Goal: Check status: Check status

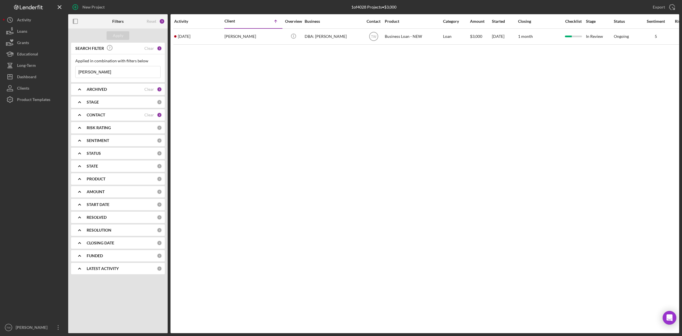
click at [117, 76] on input "[PERSON_NAME]" at bounding box center [118, 71] width 85 height 11
click at [98, 70] on input "[PERSON_NAME]" at bounding box center [118, 71] width 85 height 11
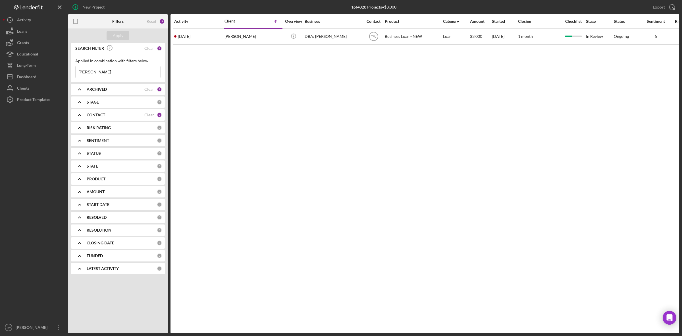
click at [98, 71] on input "[PERSON_NAME]" at bounding box center [118, 71] width 85 height 11
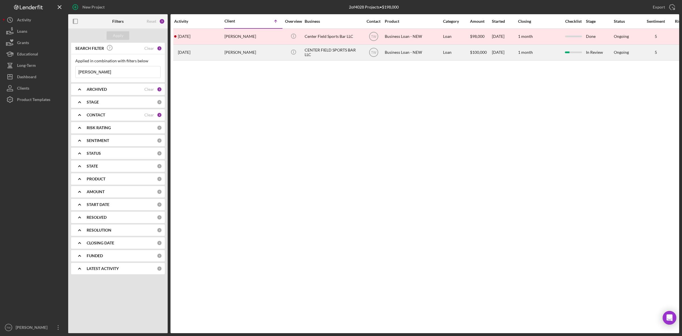
type input "[PERSON_NAME]"
click at [239, 57] on div "[PERSON_NAME]" at bounding box center [252, 52] width 57 height 15
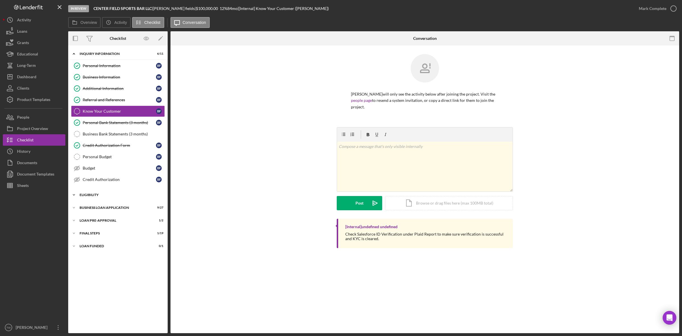
click at [94, 195] on div "ELIGIBILITY" at bounding box center [120, 194] width 81 height 3
click at [99, 256] on div "Icon/Expander BUSINESS LOAN APPLICATION 9 / 27" at bounding box center [117, 255] width 99 height 11
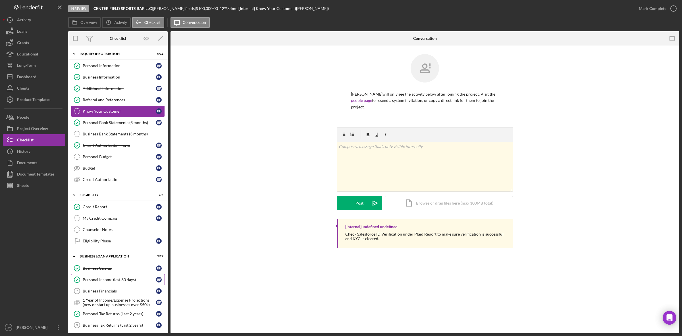
click at [97, 280] on div "Personal Income (last 30 days)" at bounding box center [119, 279] width 73 height 5
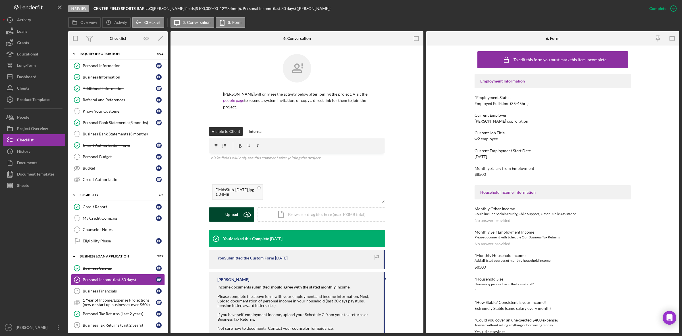
click at [226, 212] on div "Upload" at bounding box center [231, 214] width 13 height 14
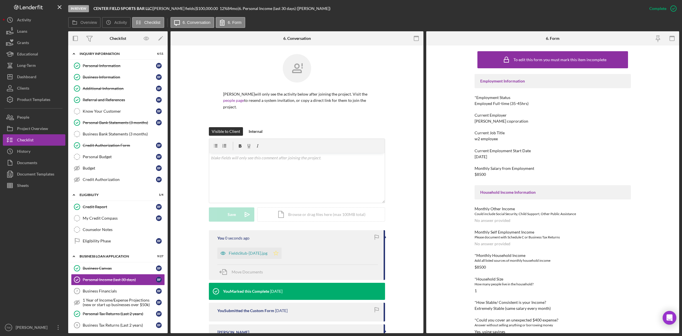
click at [276, 248] on icon "Icon/Star" at bounding box center [275, 252] width 11 height 11
click at [238, 251] on div "FieldsStub-[DATE].jpg" at bounding box center [248, 253] width 39 height 5
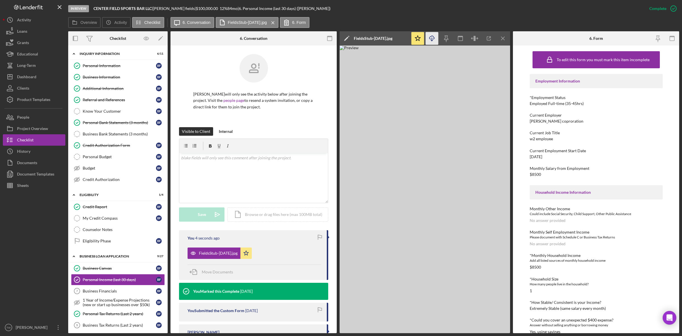
click at [431, 37] on icon "Icon/Download" at bounding box center [432, 38] width 13 height 13
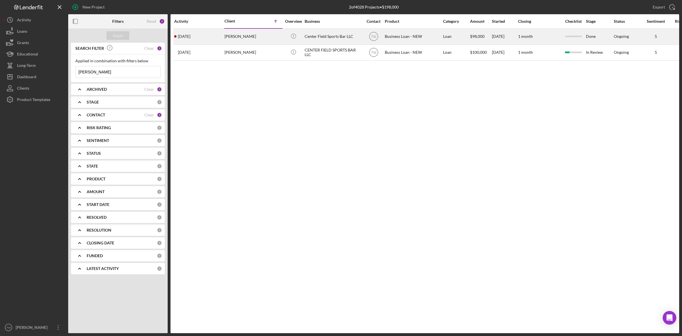
click at [255, 36] on div "[PERSON_NAME]" at bounding box center [252, 36] width 57 height 15
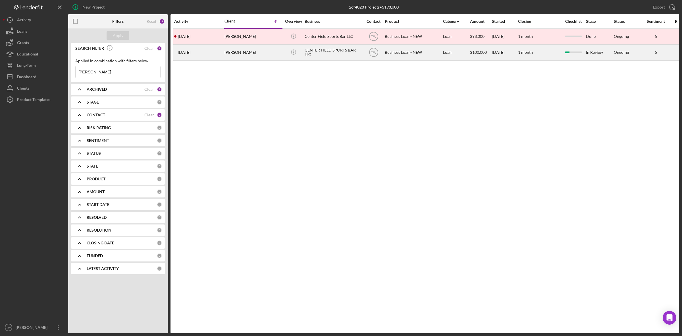
click at [228, 55] on div "[PERSON_NAME]" at bounding box center [252, 52] width 57 height 15
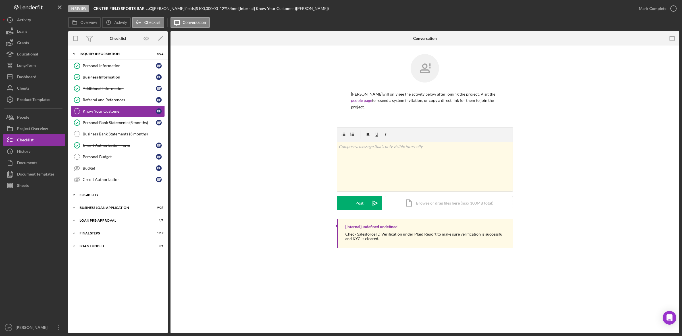
click at [124, 192] on div "Icon/Expander ELIGIBILITY 1 / 4" at bounding box center [117, 194] width 99 height 11
click at [103, 260] on div "Icon/Expander BUSINESS LOAN APPLICATION 9 / 27" at bounding box center [117, 255] width 99 height 11
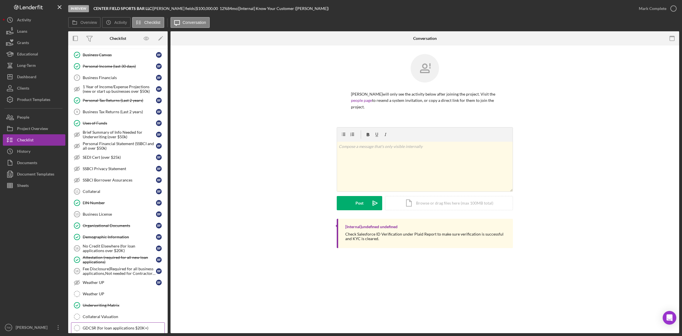
scroll to position [284, 0]
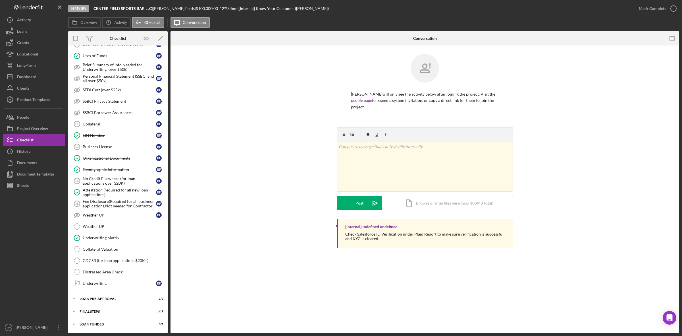
click at [103, 295] on div "Icon/Expander INQUIRY INFORMATION 6 / 11 Personal Information Personal Informat…" at bounding box center [117, 49] width 99 height 562
click at [102, 299] on div "LOAN PRE-APPROVAL" at bounding box center [120, 298] width 81 height 3
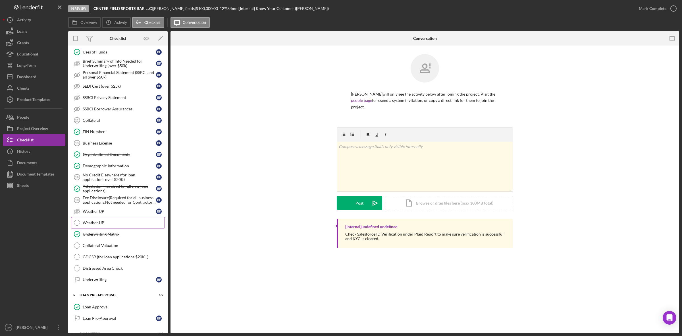
scroll to position [313, 0]
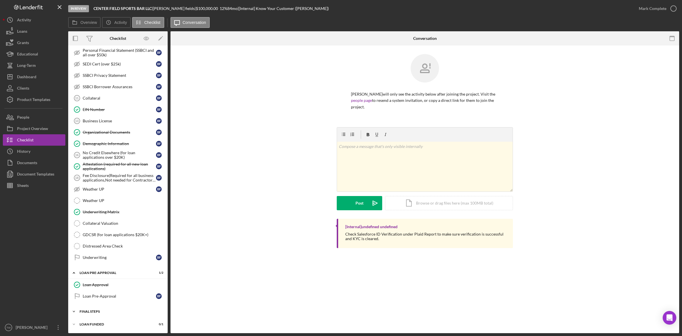
click at [117, 315] on div "Icon/Expander FINAL STEPS 1 / 19" at bounding box center [117, 310] width 99 height 11
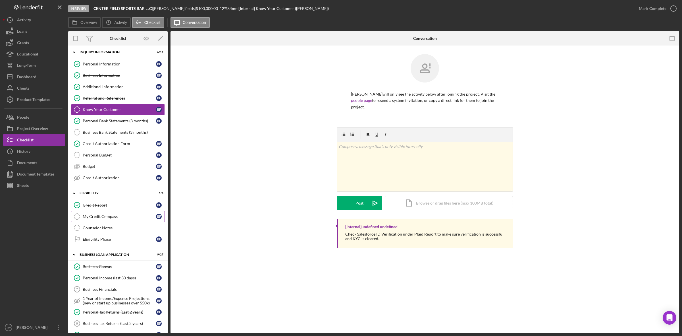
scroll to position [0, 0]
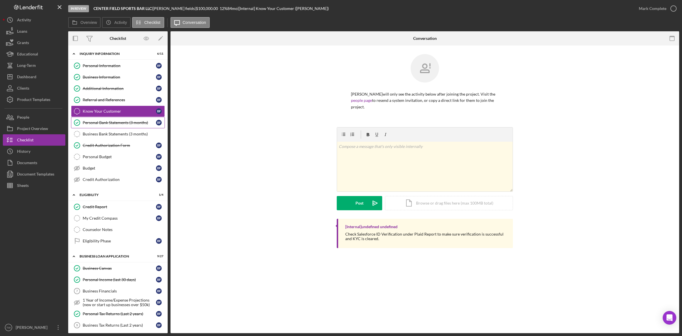
click at [130, 122] on div "Personal Bank Statements (3 months)" at bounding box center [119, 122] width 73 height 5
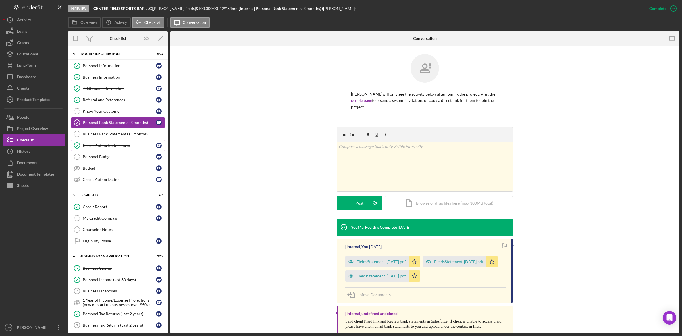
click at [129, 149] on link "Credit Authorization Form Credit Authorization Form b f" at bounding box center [118, 145] width 94 height 11
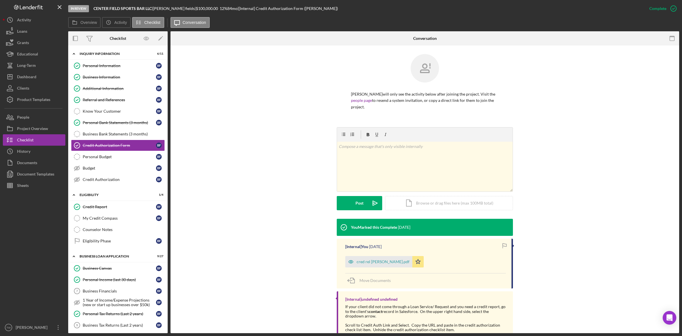
scroll to position [25, 0]
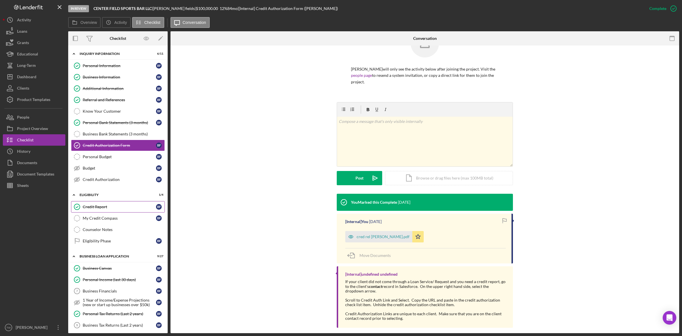
click at [124, 211] on link "Credit Report Credit Report b f" at bounding box center [118, 206] width 94 height 11
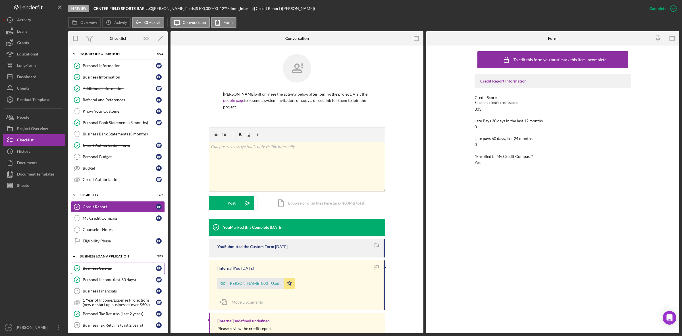
click at [91, 270] on div "Business Canvas" at bounding box center [119, 268] width 73 height 5
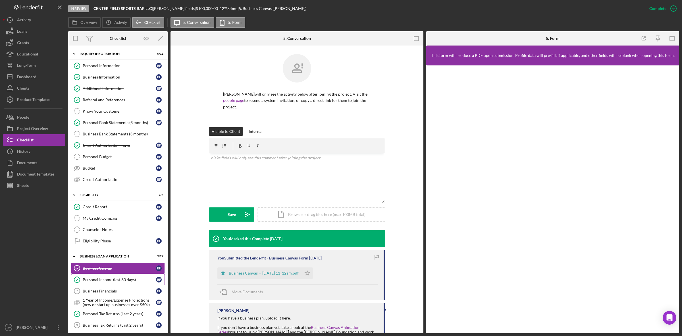
click at [94, 282] on div "Personal Income (last 30 days)" at bounding box center [119, 279] width 73 height 5
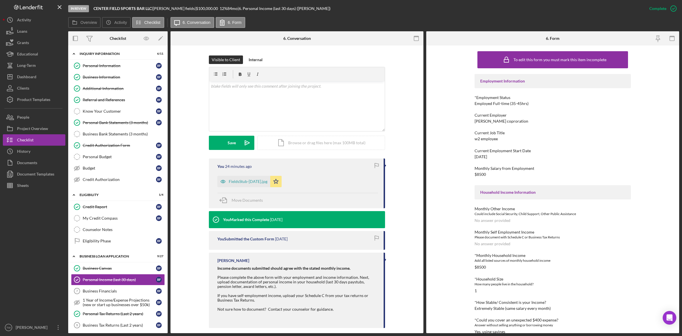
scroll to position [71, 0]
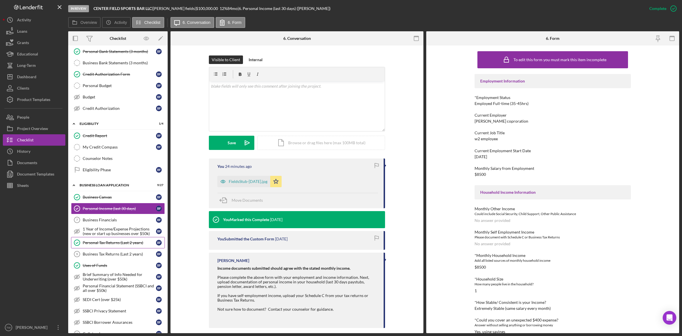
click at [109, 248] on link "Personal Tax Returns (Last 2 years) Personal Tax Returns (Last 2 years) b f" at bounding box center [118, 242] width 94 height 11
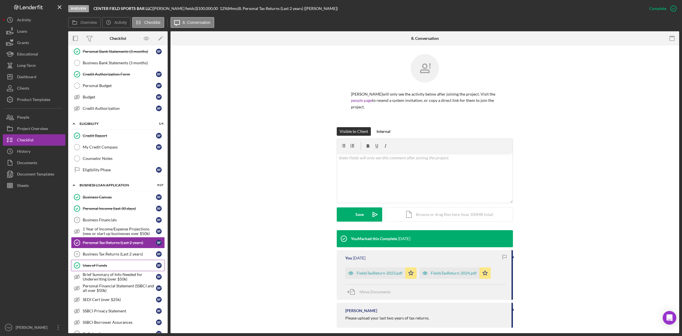
click at [80, 267] on circle at bounding box center [77, 265] width 6 height 6
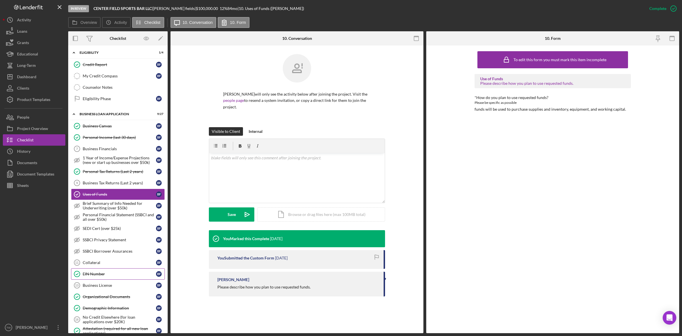
scroll to position [178, 0]
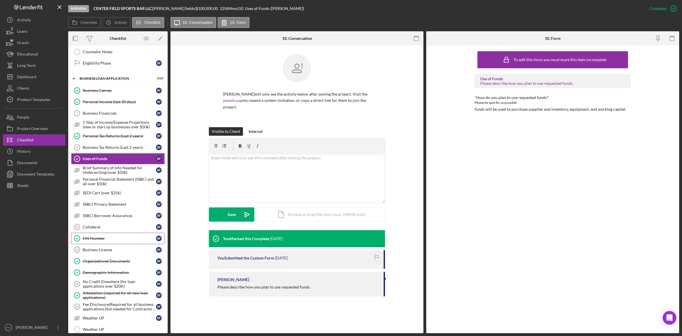
click at [91, 240] on div "EIN Number" at bounding box center [119, 238] width 73 height 5
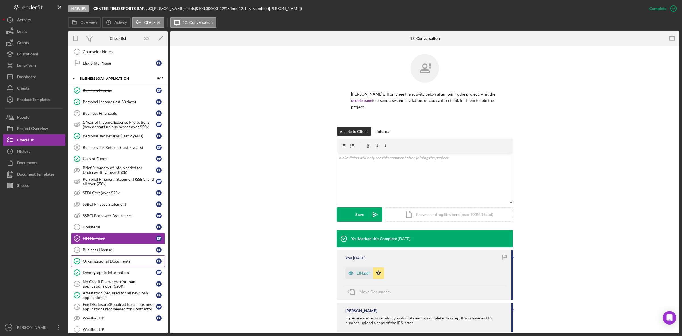
click at [86, 263] on div "Organizational Documents" at bounding box center [119, 261] width 73 height 5
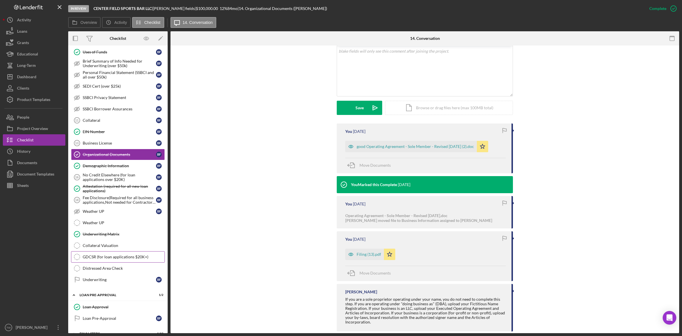
scroll to position [320, 0]
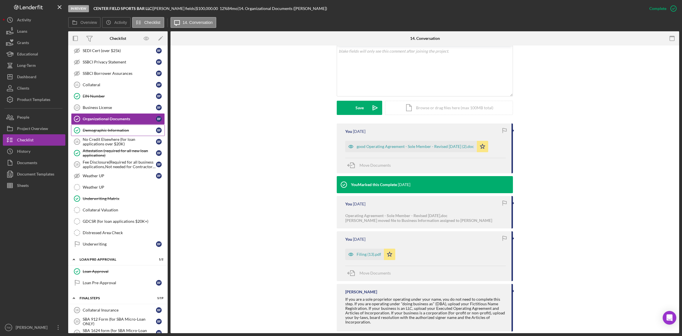
click at [115, 136] on link "Demographic Information Demographic Information b f" at bounding box center [118, 129] width 94 height 11
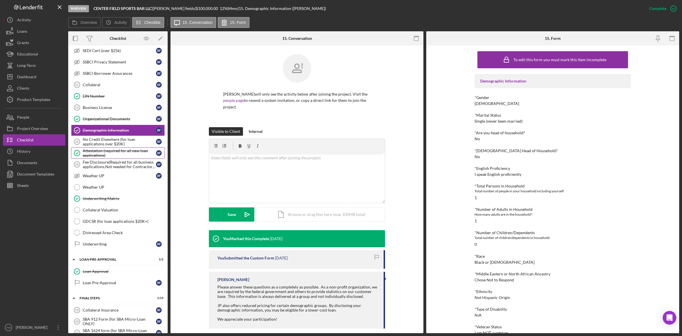
click at [113, 153] on div "Attestation (required for all new loan applications)" at bounding box center [119, 152] width 73 height 9
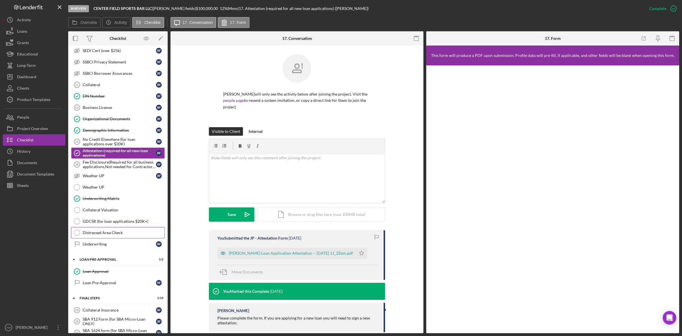
scroll to position [355, 0]
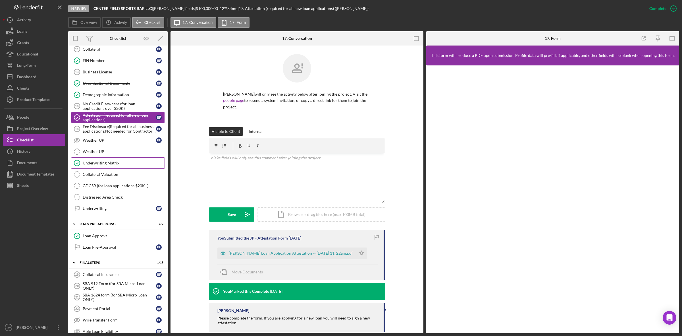
click at [118, 165] on div "Underwriting Matrix" at bounding box center [124, 163] width 82 height 5
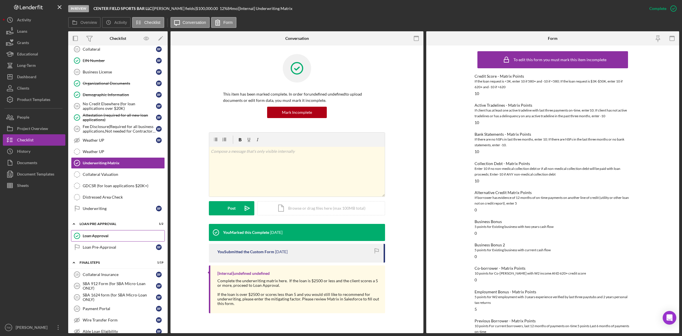
click at [105, 238] on div "Loan Approval" at bounding box center [124, 235] width 82 height 5
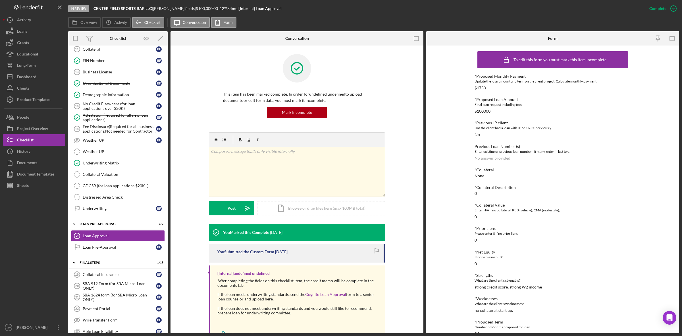
scroll to position [462, 0]
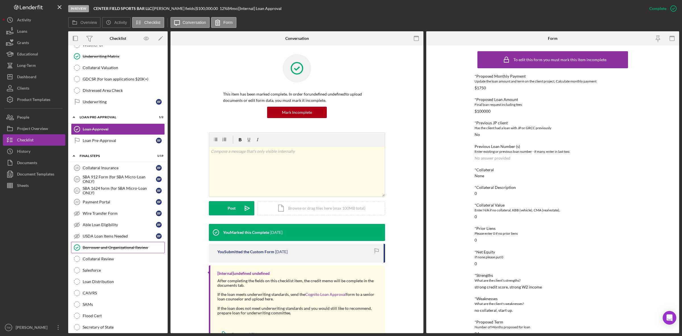
click at [106, 249] on div "Borrower and Organizational Review" at bounding box center [124, 247] width 82 height 5
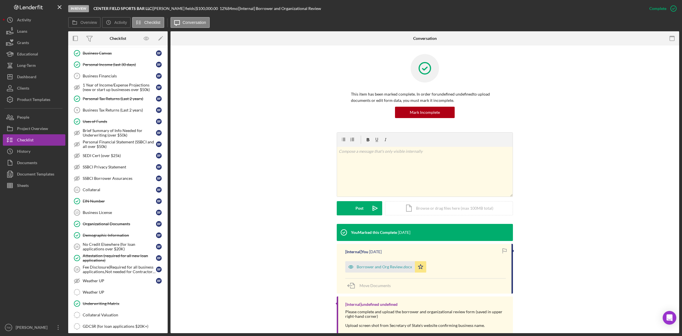
scroll to position [28, 0]
